Goal: Entertainment & Leisure: Consume media (video, audio)

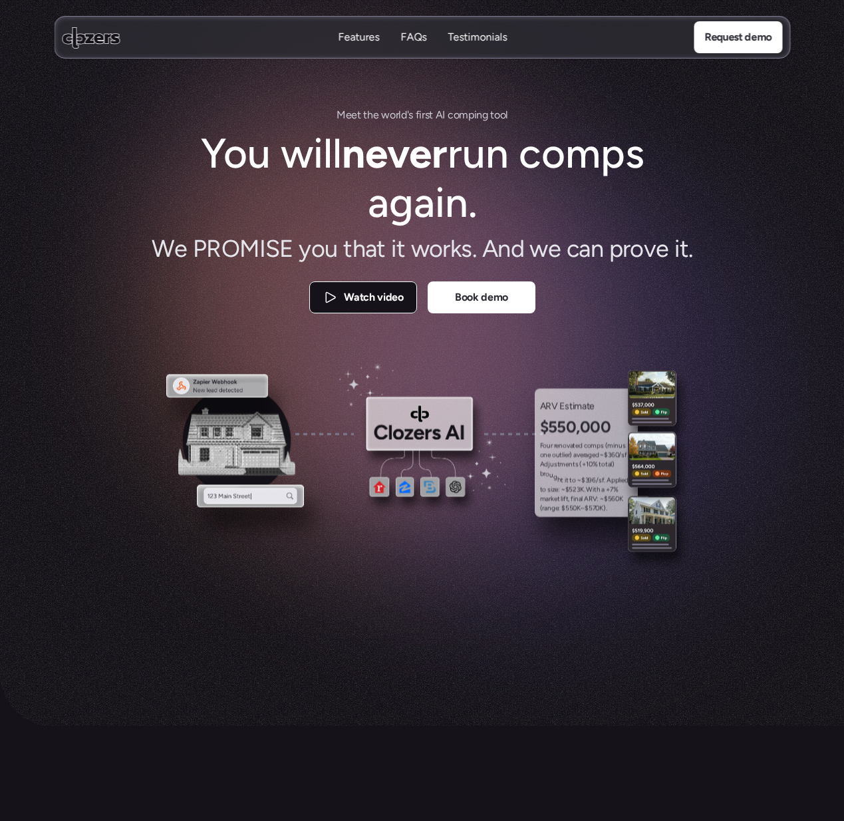
click at [375, 301] on p "Watch video" at bounding box center [373, 297] width 59 height 17
